Goal: Contribute content: Contribute content

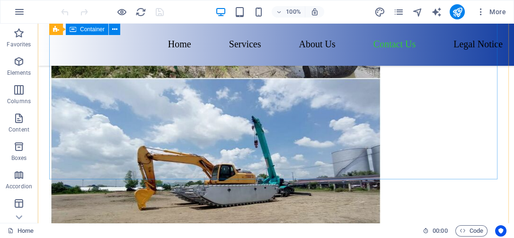
scroll to position [3890, 0]
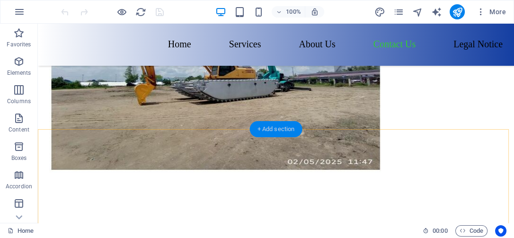
click at [273, 130] on div "+ Add section" at bounding box center [276, 129] width 53 height 16
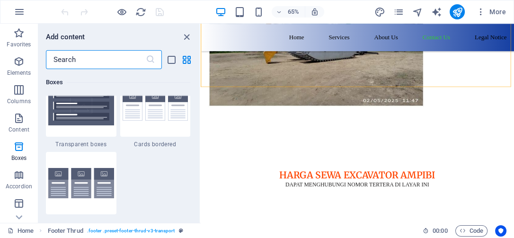
scroll to position [2917, 0]
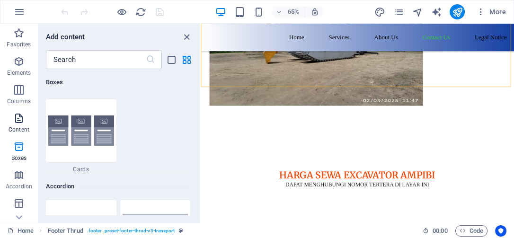
click at [19, 114] on icon "button" at bounding box center [18, 118] width 11 height 11
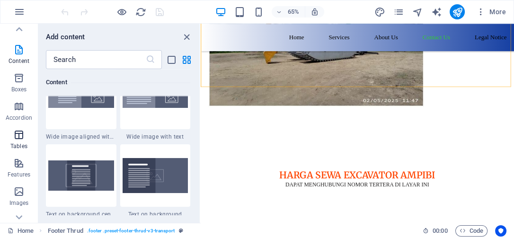
scroll to position [0, 0]
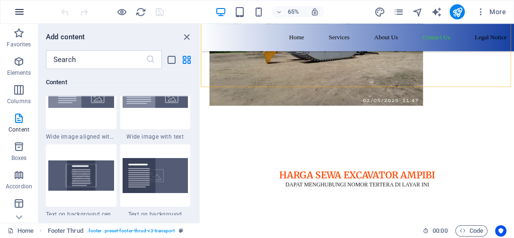
click at [17, 13] on icon "button" at bounding box center [19, 11] width 11 height 11
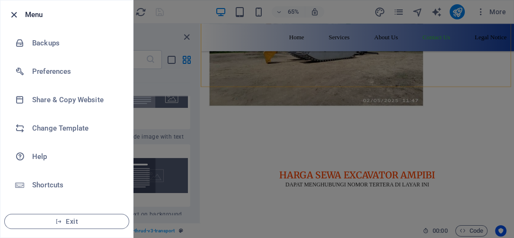
click at [13, 12] on icon "button" at bounding box center [14, 14] width 11 height 11
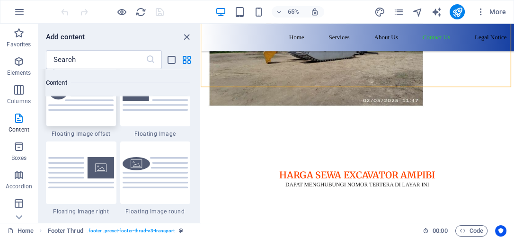
scroll to position [2233, 0]
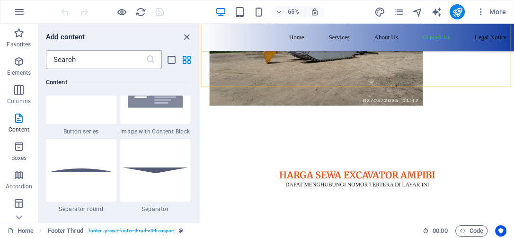
click at [110, 62] on input "text" at bounding box center [96, 59] width 100 height 19
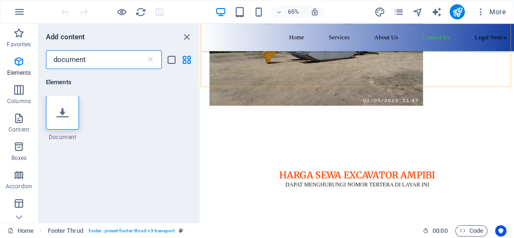
scroll to position [0, 0]
type input "document"
click at [62, 115] on icon at bounding box center [62, 113] width 12 height 12
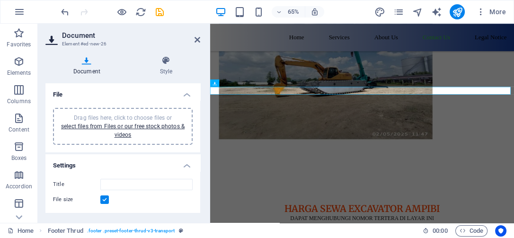
scroll to position [3906, 0]
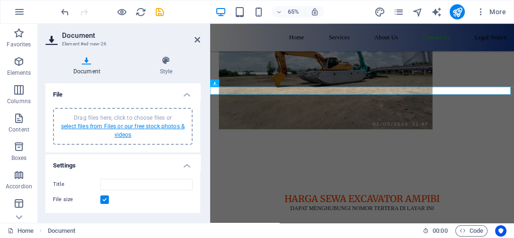
click at [149, 124] on link "select files from Files or our free stock photos & videos" at bounding box center [122, 130] width 123 height 15
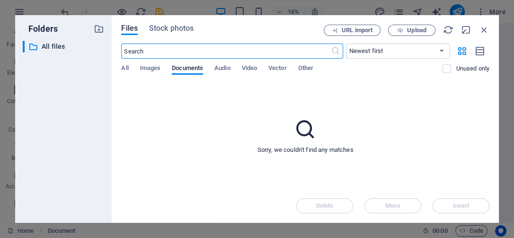
scroll to position [3081, 0]
click at [44, 47] on p "All files" at bounding box center [64, 46] width 45 height 11
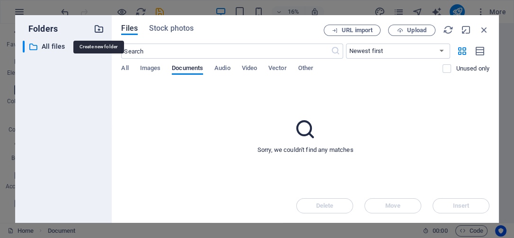
click at [97, 28] on icon "button" at bounding box center [99, 29] width 10 height 10
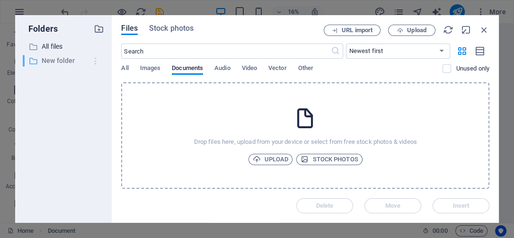
click at [96, 56] on icon "button" at bounding box center [96, 60] width 10 height 9
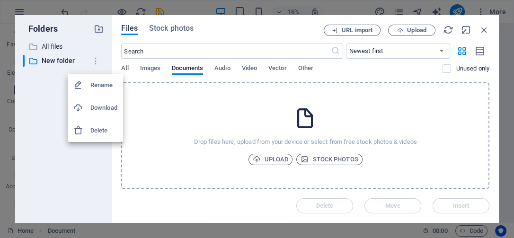
click at [101, 132] on h6 "Delete" at bounding box center [103, 130] width 27 height 11
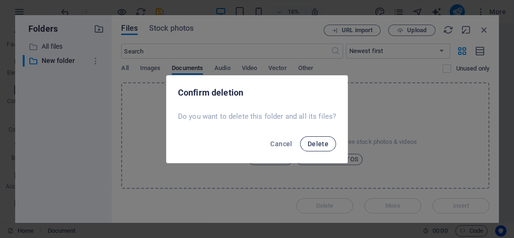
click at [325, 148] on button "Delete" at bounding box center [318, 143] width 36 height 15
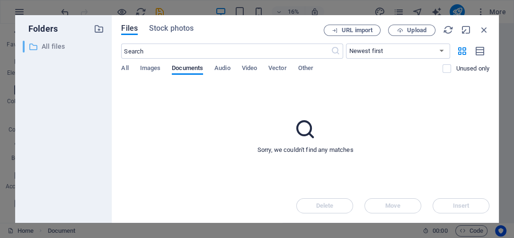
click at [63, 47] on p "All files" at bounding box center [64, 46] width 45 height 11
click at [56, 49] on p "All files" at bounding box center [64, 46] width 45 height 11
click at [101, 28] on icon "button" at bounding box center [99, 29] width 10 height 10
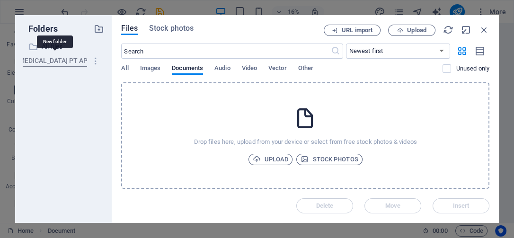
scroll to position [0, 26]
type input "[MEDICAL_DATA] PT API [DATE]"
click at [59, 58] on p "[MEDICAL_DATA] PT API [DATE]" at bounding box center [64, 60] width 45 height 11
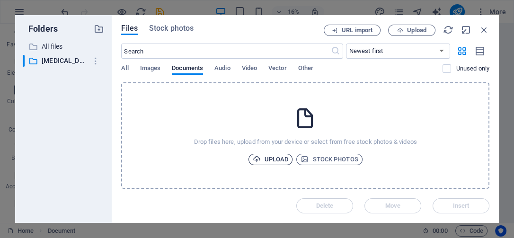
click at [282, 157] on span "Upload" at bounding box center [271, 159] width 36 height 11
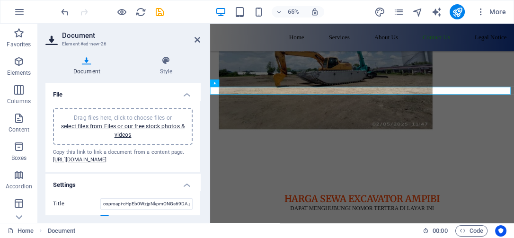
scroll to position [32, 0]
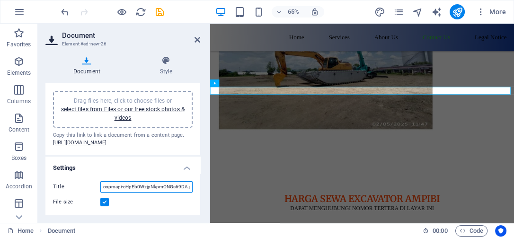
click at [146, 186] on input "coproapi-cHpEb0WzjpNkpmONGs69DA.pdf" at bounding box center [146, 186] width 92 height 11
click at [178, 187] on input "coproapi-cHpEb0WzjpNkpmONGs69DA.pdf" at bounding box center [146, 186] width 92 height 11
click at [186, 184] on input "coproapi-cHpEb0WzjpNkpmONGs69DA.pdf" at bounding box center [146, 186] width 92 height 11
type input "[MEDICAL_DATA] PT API [DATE].pdf"
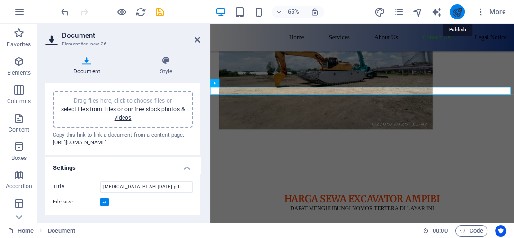
click at [458, 12] on icon "publish" at bounding box center [456, 12] width 11 height 11
checkbox input "false"
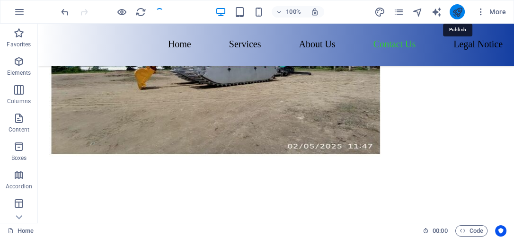
scroll to position [3899, 0]
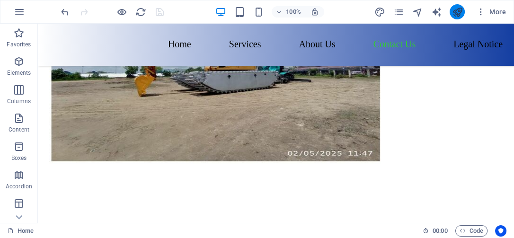
click at [457, 15] on icon "publish" at bounding box center [456, 12] width 11 height 11
click at [462, 9] on icon "publish" at bounding box center [456, 12] width 11 height 11
